Goal: Task Accomplishment & Management: Use online tool/utility

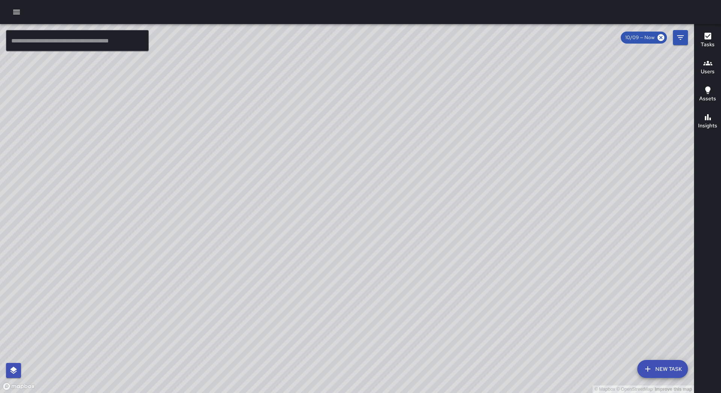
click at [11, 12] on button "button" at bounding box center [16, 12] width 15 height 15
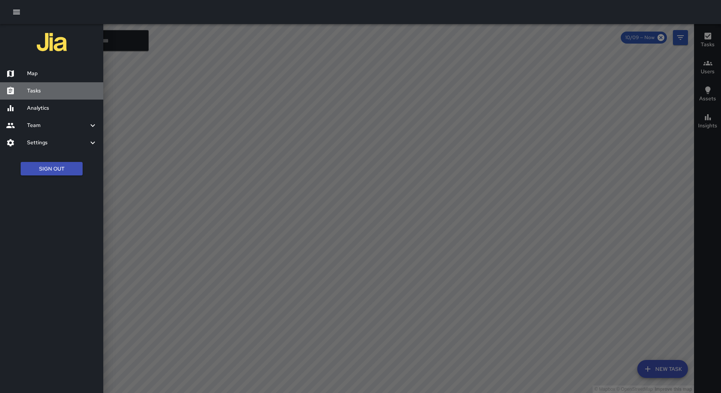
click at [39, 90] on h6 "Tasks" at bounding box center [62, 91] width 70 height 8
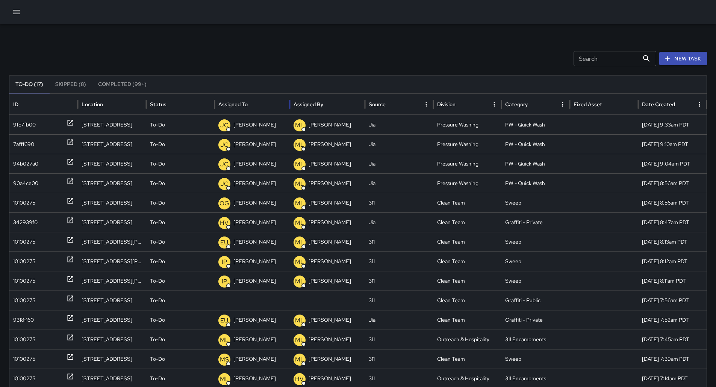
click at [242, 99] on div "Assigned To" at bounding box center [252, 104] width 68 height 21
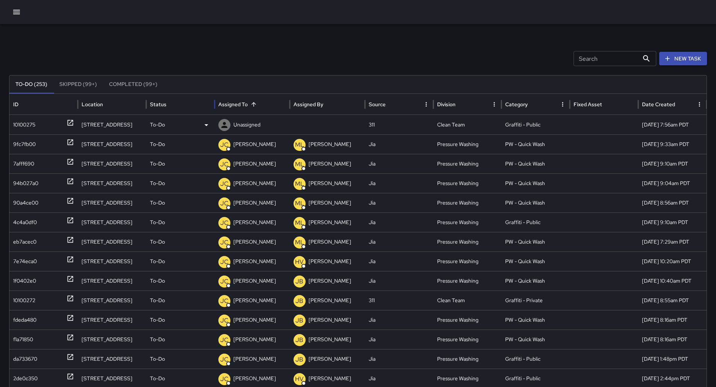
click at [28, 126] on div "10100275" at bounding box center [24, 124] width 22 height 19
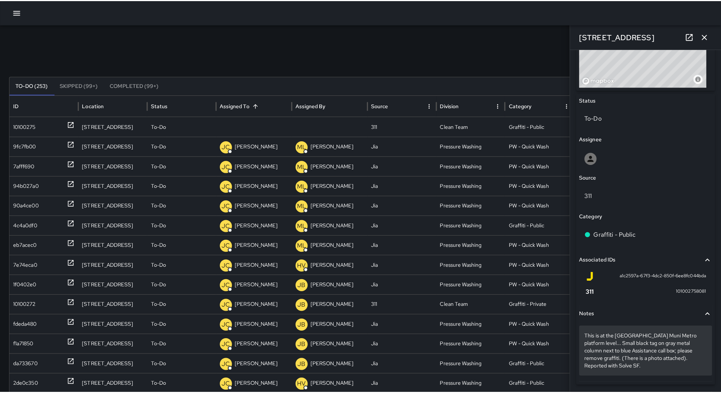
scroll to position [333, 0]
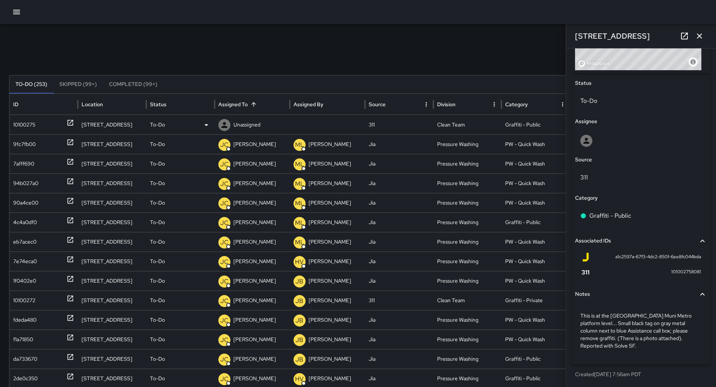
click at [200, 123] on div "To-Do" at bounding box center [180, 124] width 61 height 19
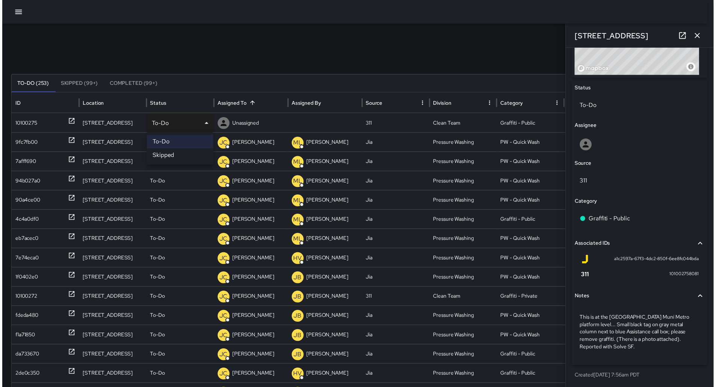
scroll to position [328, 0]
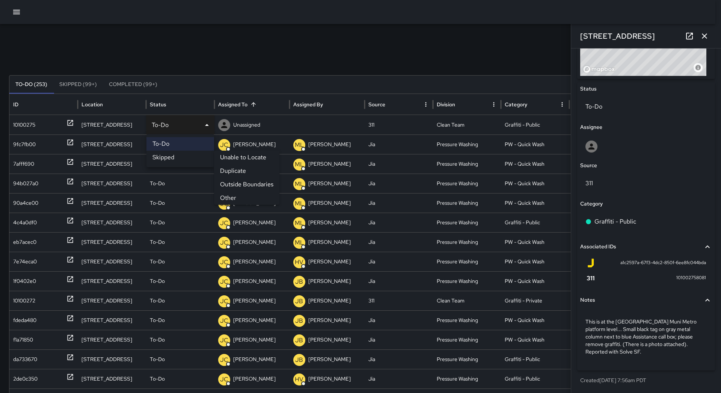
click at [233, 181] on li "Outside Boundaries" at bounding box center [246, 185] width 65 height 14
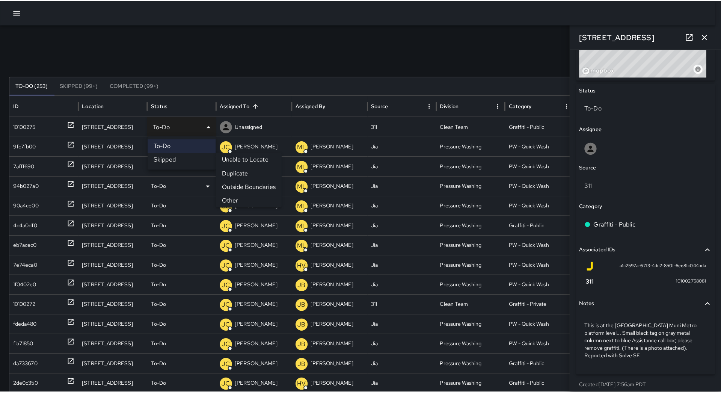
scroll to position [333, 0]
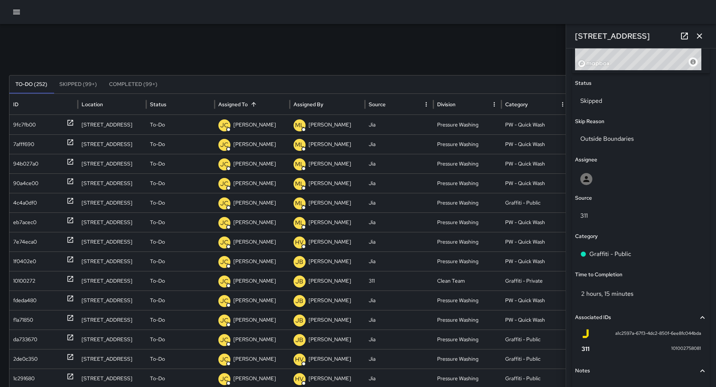
click at [19, 16] on icon "button" at bounding box center [16, 12] width 9 height 9
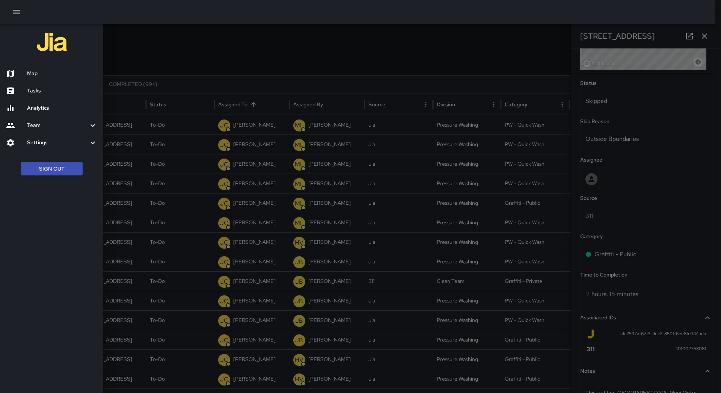
click at [38, 67] on div "Map" at bounding box center [51, 73] width 103 height 17
